Goal: Task Accomplishment & Management: Use online tool/utility

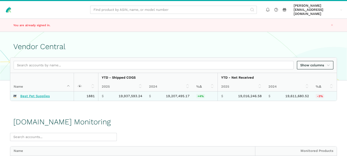
click at [41, 94] on link "Best Pet Supplies" at bounding box center [35, 96] width 30 height 4
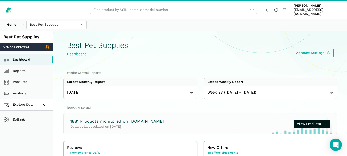
click at [32, 102] on span "Explore Data" at bounding box center [19, 105] width 29 height 6
click at [31, 127] on link "[DOMAIN_NAME]" at bounding box center [26, 127] width 53 height 11
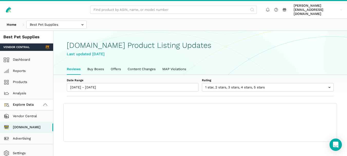
scroll to position [2, 0]
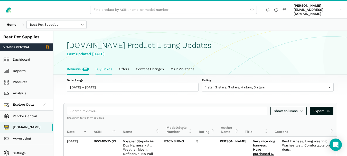
click at [103, 67] on link "Buy Boxes" at bounding box center [103, 69] width 23 height 11
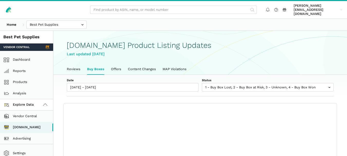
scroll to position [2, 0]
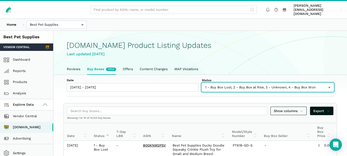
click at [232, 83] on input "text" at bounding box center [268, 87] width 132 height 8
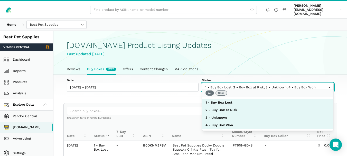
click at [222, 94] on button "None" at bounding box center [222, 92] width 12 height 5
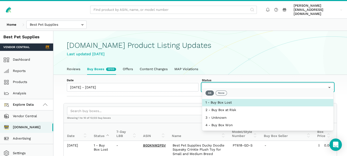
select select "1 - Buy Box Lost"
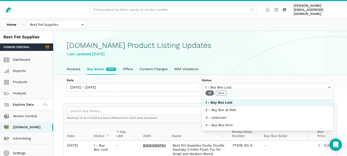
click at [169, 103] on div "Show columns Export" at bounding box center [200, 110] width 273 height 15
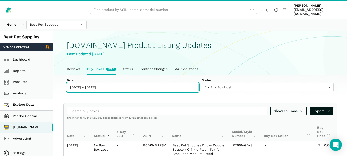
click at [104, 83] on input "08/12/2025 - 08/18/2025" at bounding box center [133, 87] width 132 height 8
type input "08/12/2025"
type input "08/18/2025"
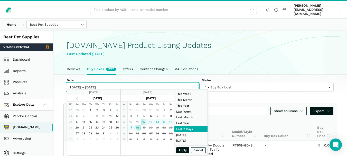
type input "08/18/2025"
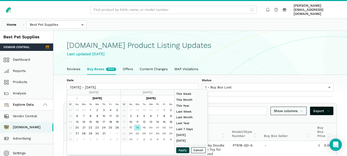
click at [181, 149] on button "Apply" at bounding box center [182, 150] width 13 height 6
type input "08/18/2025 - 08/18/2025"
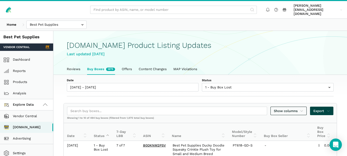
click at [326, 108] on span "Export" at bounding box center [321, 110] width 17 height 5
click at [316, 123] on span "Export as Excel" at bounding box center [312, 124] width 25 height 5
